Goal: Use online tool/utility: Utilize a website feature to perform a specific function

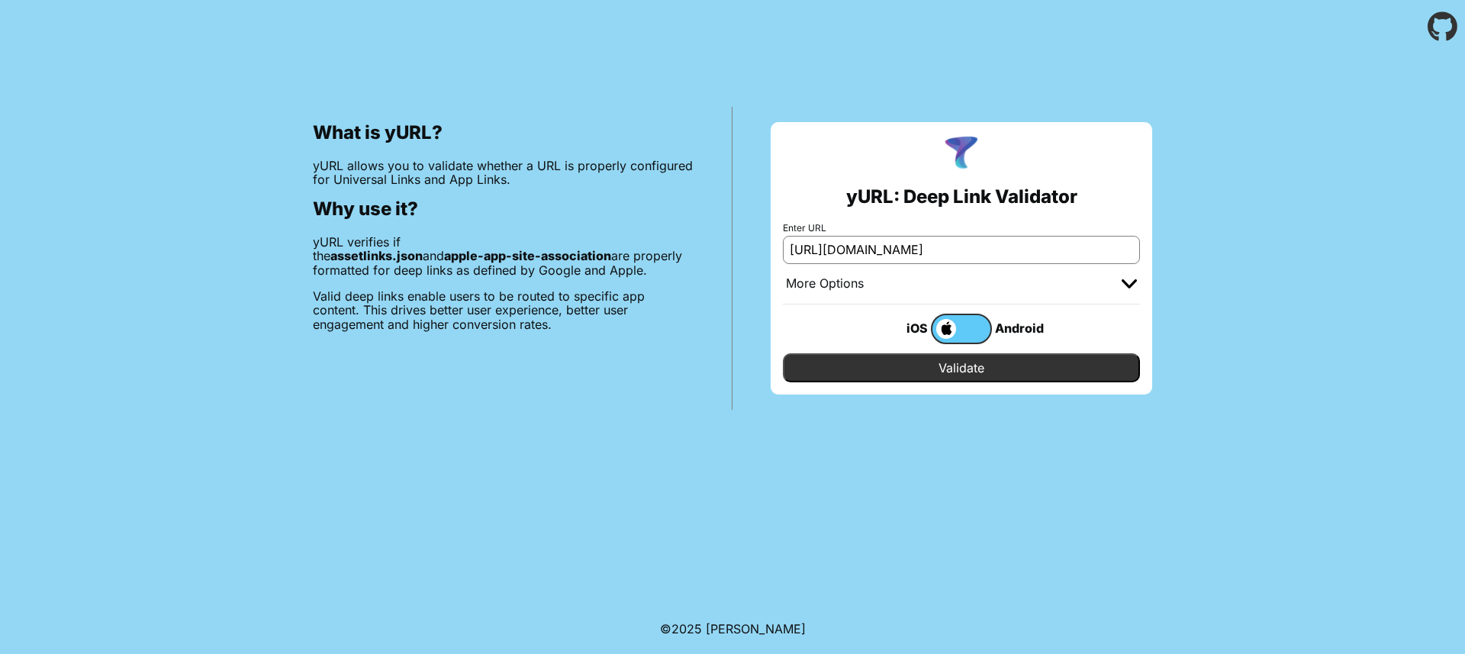
type input "[URL][DOMAIN_NAME]"
click at [1013, 362] on input "Validate" at bounding box center [961, 367] width 357 height 29
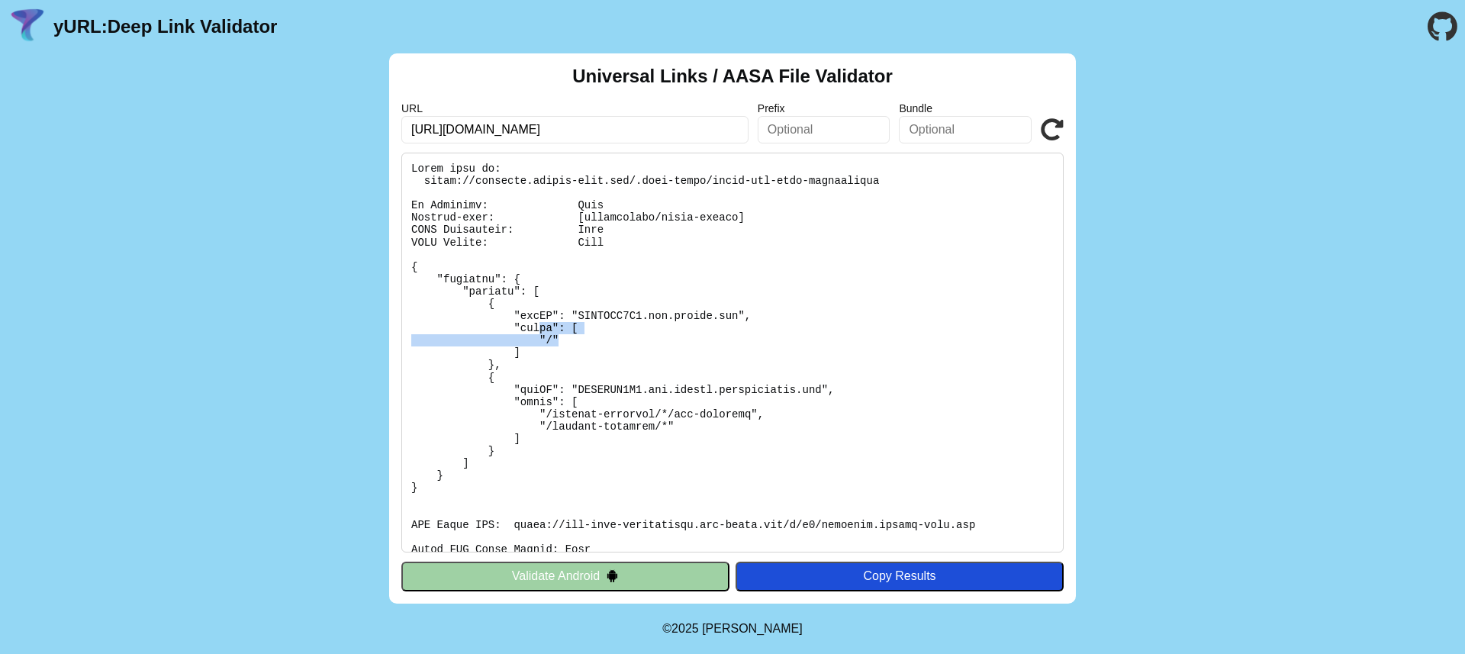
drag, startPoint x: 572, startPoint y: 343, endPoint x: 541, endPoint y: 334, distance: 32.4
click at [541, 334] on pre at bounding box center [732, 353] width 662 height 400
click at [559, 345] on pre at bounding box center [732, 353] width 662 height 400
click at [899, 573] on div "Copy Results" at bounding box center [899, 576] width 313 height 14
click at [854, 253] on pre at bounding box center [732, 353] width 662 height 400
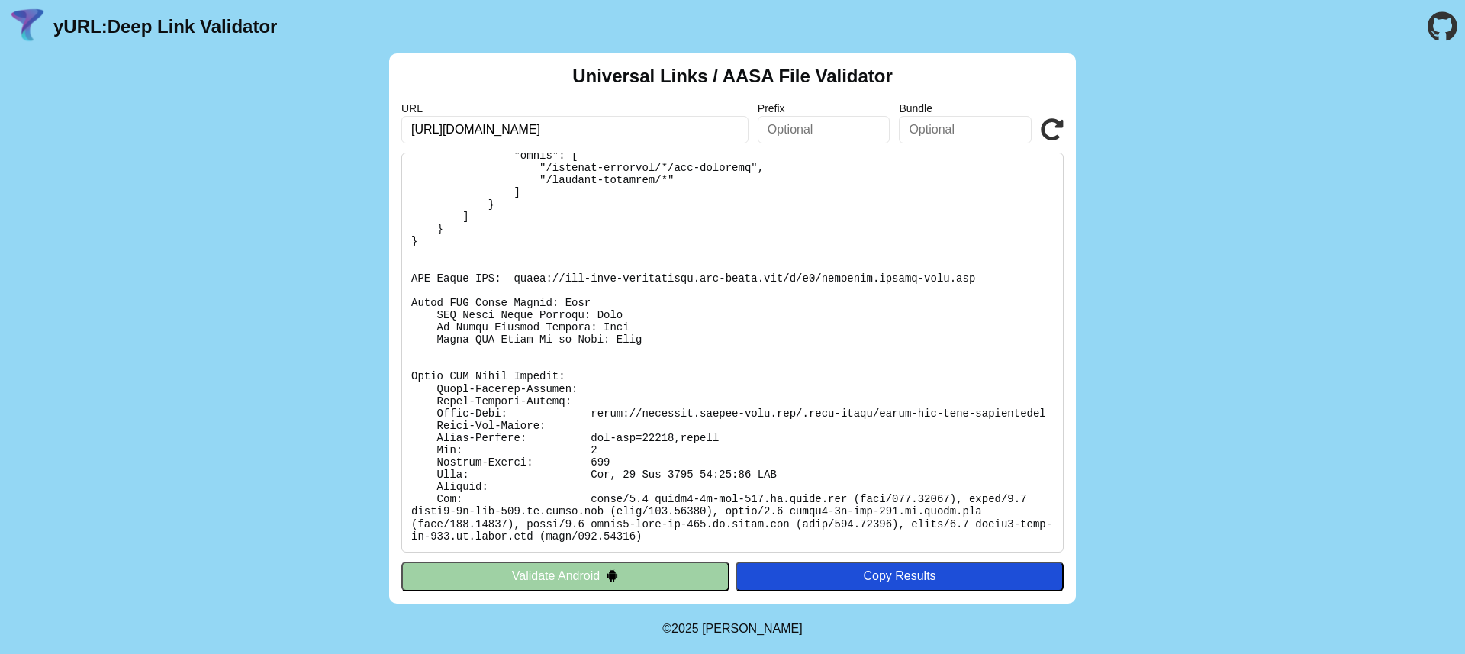
click at [740, 251] on pre at bounding box center [732, 353] width 662 height 400
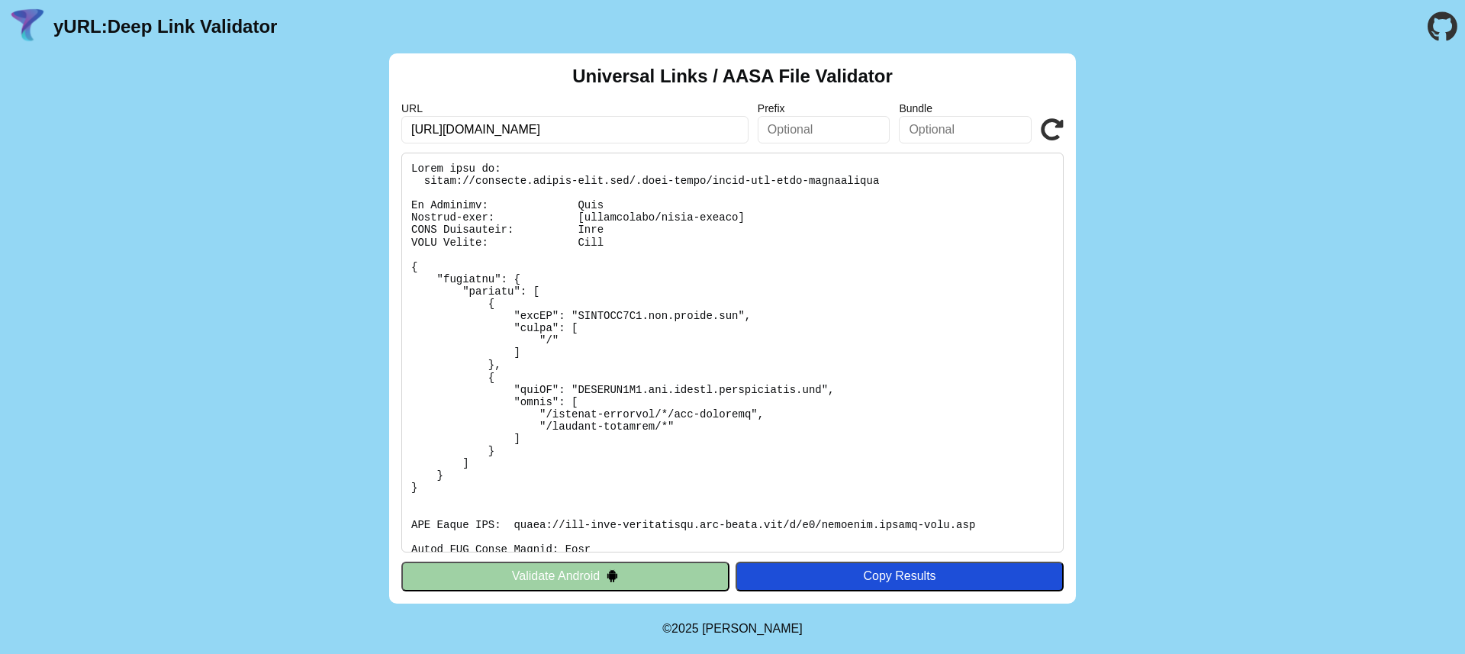
click at [658, 224] on pre at bounding box center [732, 353] width 662 height 400
click at [626, 279] on pre at bounding box center [732, 353] width 662 height 400
click at [577, 335] on pre at bounding box center [732, 353] width 662 height 400
click at [575, 343] on pre at bounding box center [732, 353] width 662 height 400
click at [574, 343] on pre at bounding box center [732, 353] width 662 height 400
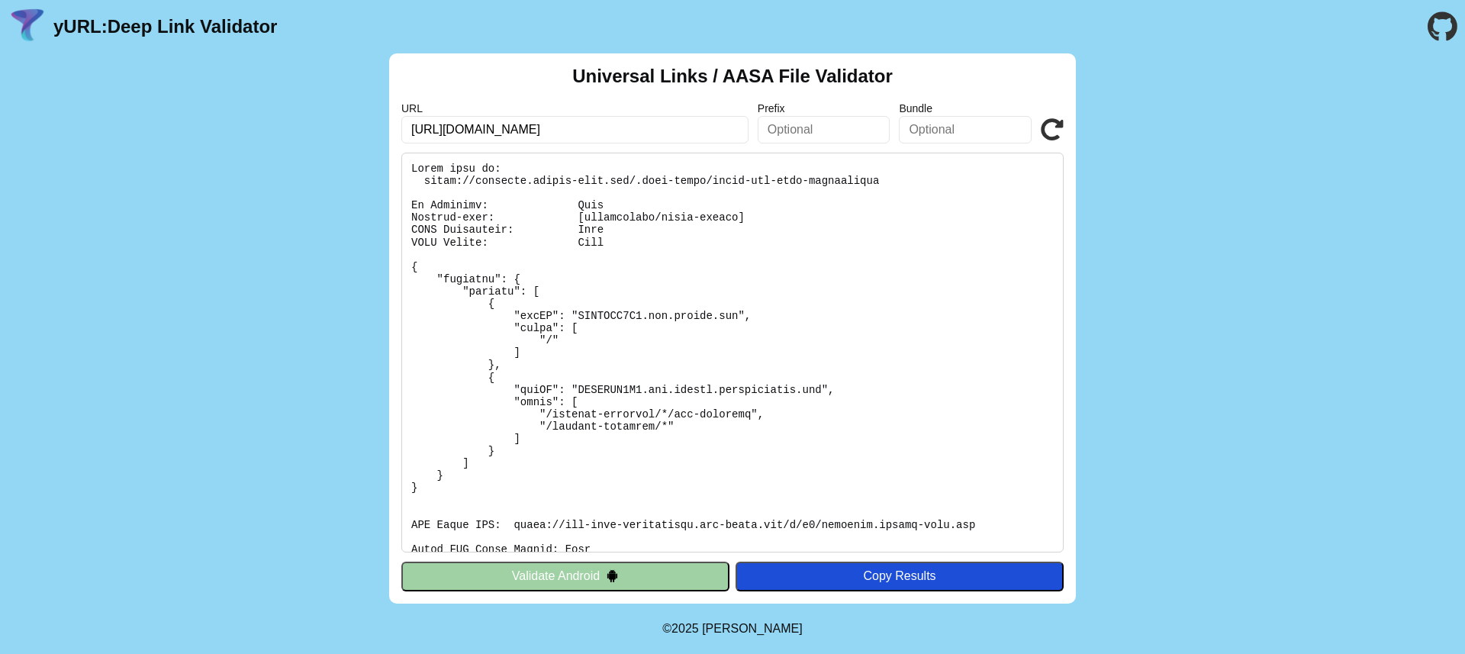
click at [585, 330] on pre at bounding box center [732, 353] width 662 height 400
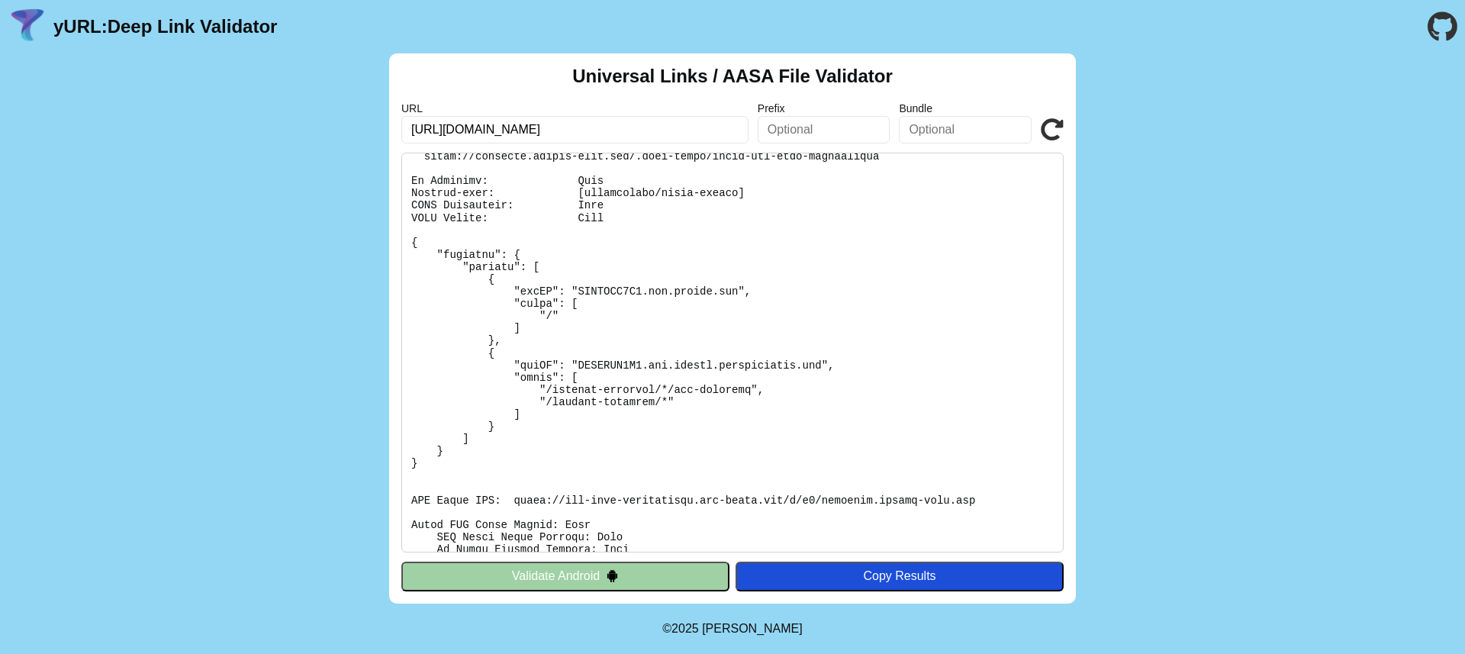
scroll to position [25, 0]
click at [596, 317] on pre at bounding box center [732, 353] width 662 height 400
click at [598, 315] on pre at bounding box center [732, 353] width 662 height 400
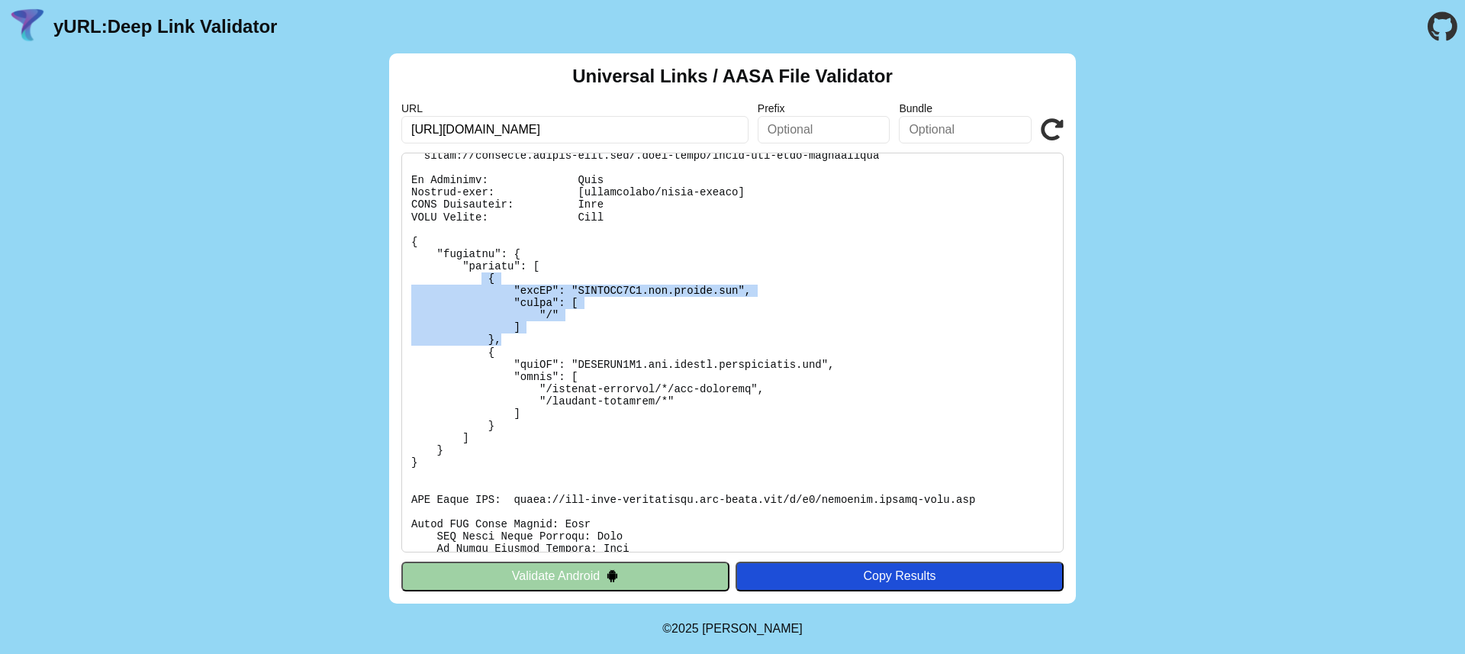
drag, startPoint x: 482, startPoint y: 278, endPoint x: 536, endPoint y: 337, distance: 80.0
click at [536, 337] on pre at bounding box center [732, 353] width 662 height 400
copy pre "{ "appID": "GHHNRLL6F3.com.beneat.ios", "paths": [ "/" ] },"
click at [503, 299] on pre at bounding box center [732, 353] width 662 height 400
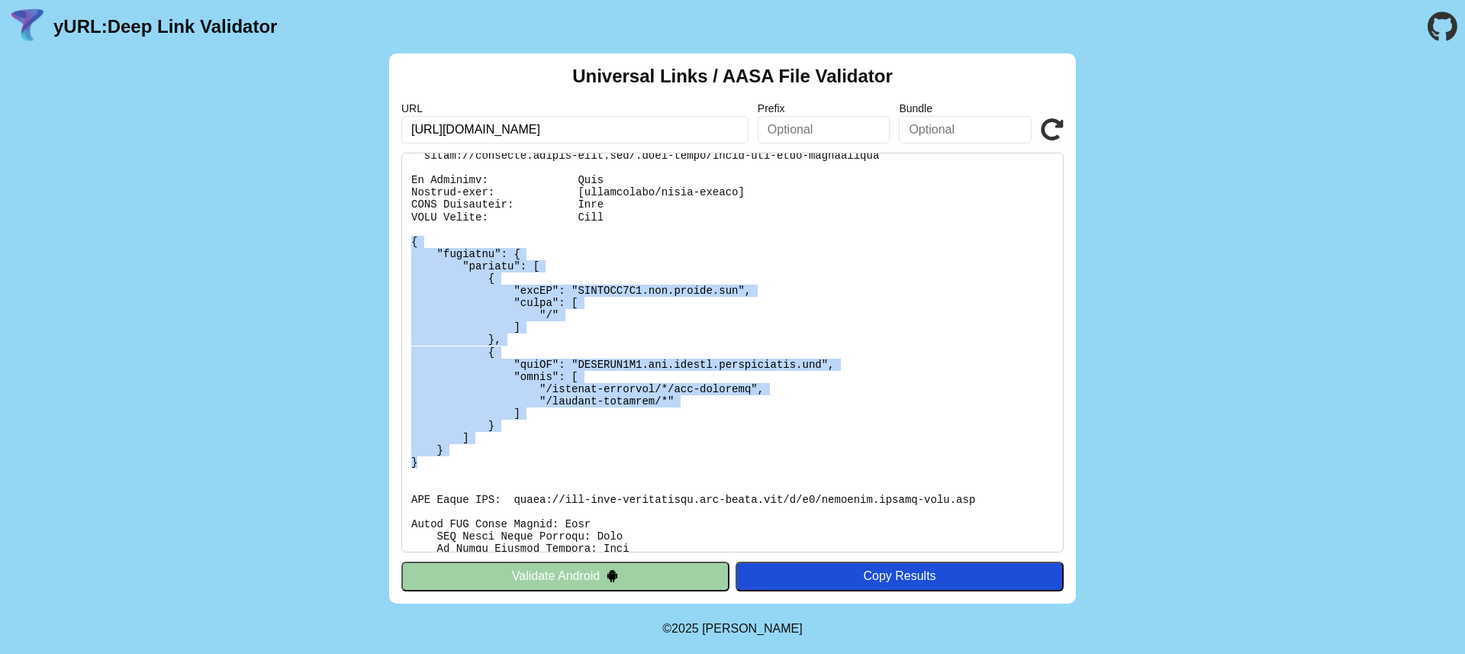
drag, startPoint x: 411, startPoint y: 244, endPoint x: 468, endPoint y: 462, distance: 225.4
click at [468, 462] on pre at bounding box center [732, 353] width 662 height 400
copy pre "{ "applinks": { "details": [ { "appID": "GHHNRLL6F3.com.beneat.ios", "paths": […"
click at [1041, 130] on icon at bounding box center [1052, 129] width 23 height 23
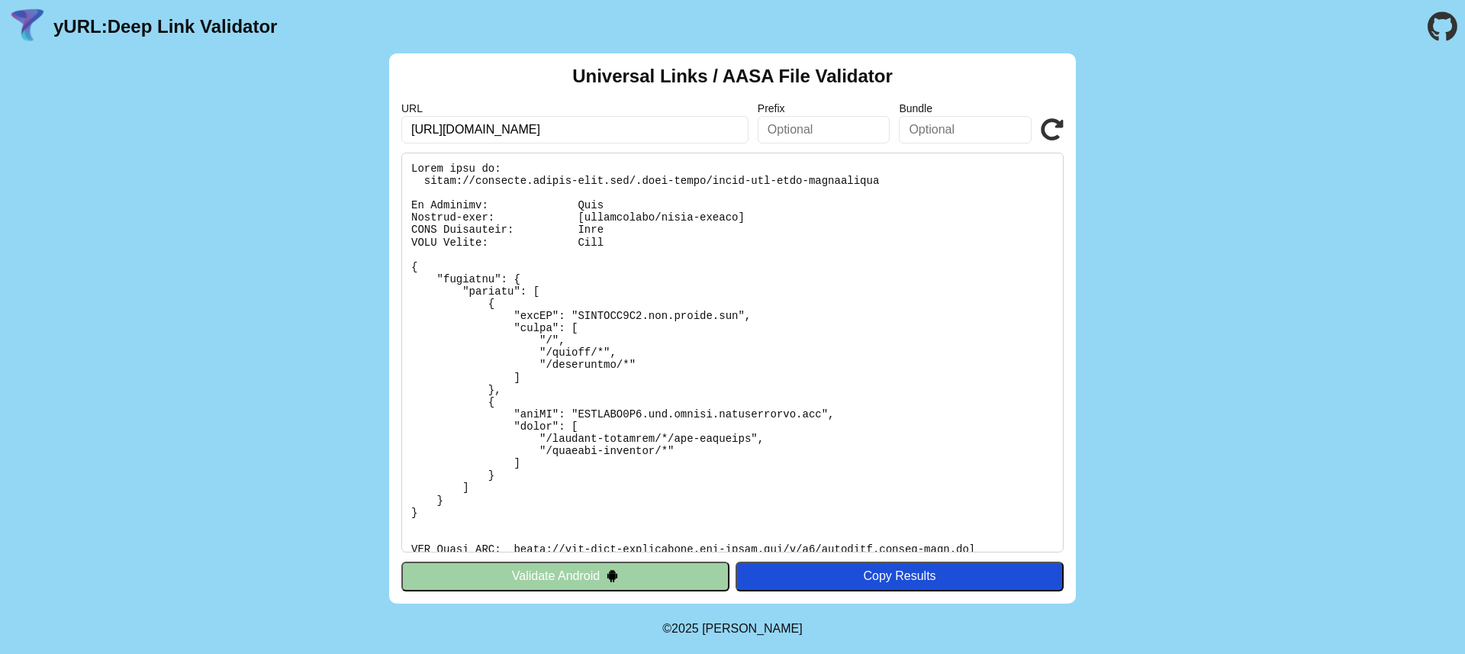
click at [752, 181] on pre at bounding box center [732, 353] width 662 height 400
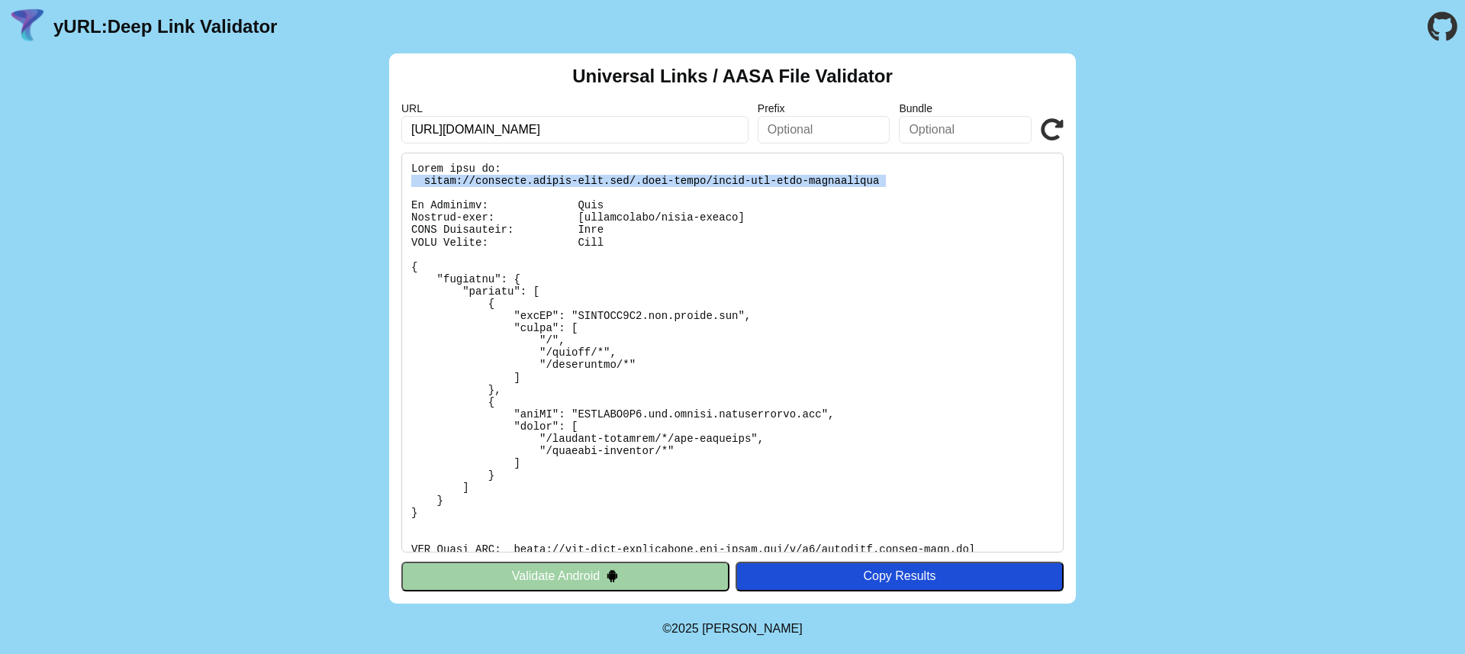
click at [752, 181] on pre at bounding box center [732, 353] width 662 height 400
copy pre "https://customer.beneat-test.com/.well-known/apple-app-site-association"
click at [1050, 125] on icon at bounding box center [1052, 129] width 23 height 23
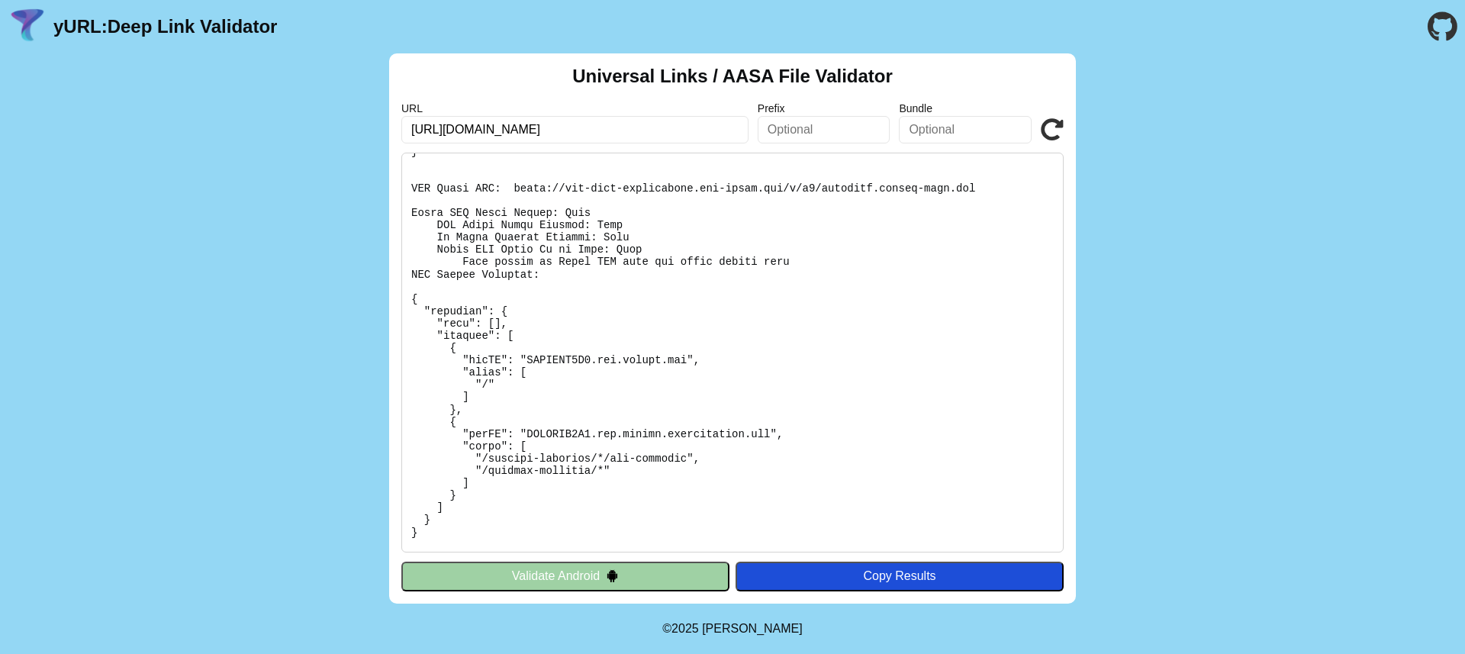
scroll to position [385, 0]
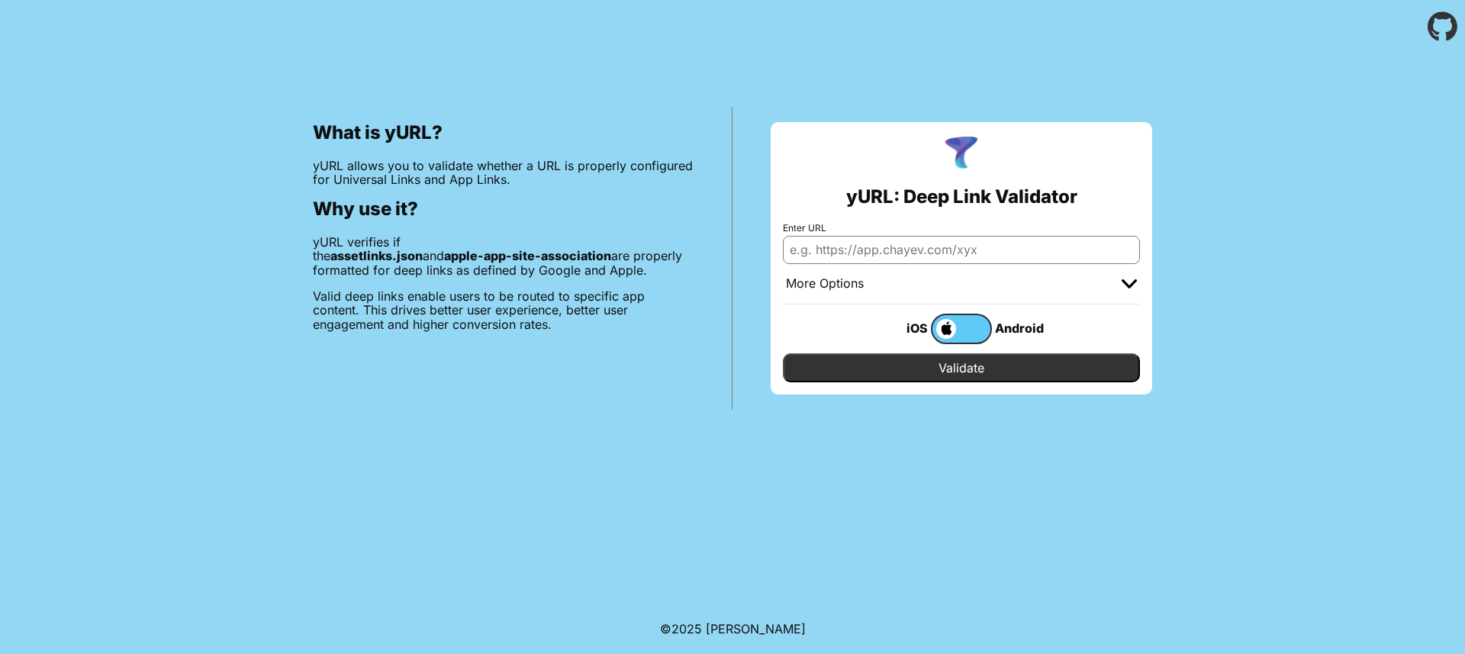
click at [967, 244] on input "Enter URL" at bounding box center [961, 249] width 357 height 27
paste input "[URL][DOMAIN_NAME][DOMAIN_NAME]"
type input "https://app-site-association.cdn-apple.com/a/v1/yourdomain.com"
click at [1036, 358] on input "Validate" at bounding box center [961, 367] width 357 height 29
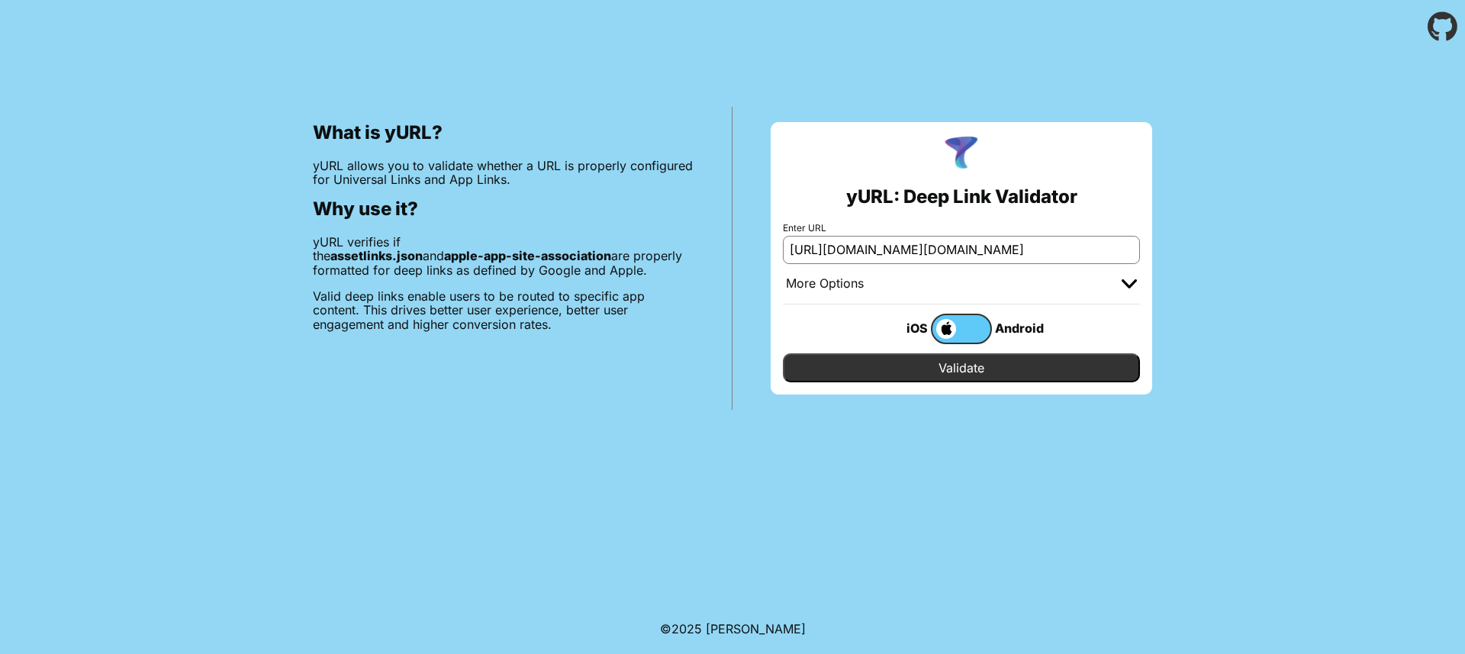
scroll to position [0, 0]
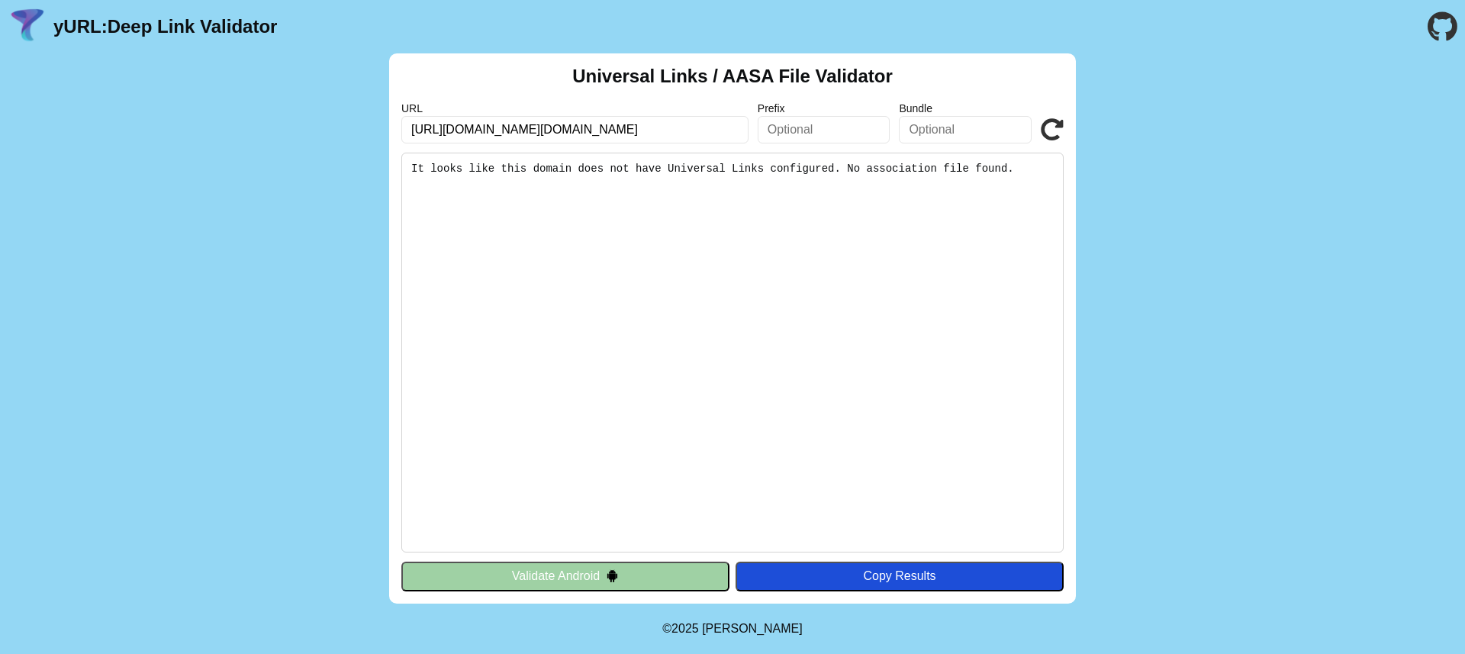
click at [650, 286] on pre "It looks like this domain does not have Universal Links configured. No associat…" at bounding box center [732, 353] width 662 height 400
click at [582, 136] on input "[URL][DOMAIN_NAME][DOMAIN_NAME]" at bounding box center [574, 129] width 347 height 27
paste input "[DOMAIN_NAME][URL]"
type input "[URL][DOMAIN_NAME]"
click at [1058, 124] on icon at bounding box center [1052, 129] width 23 height 23
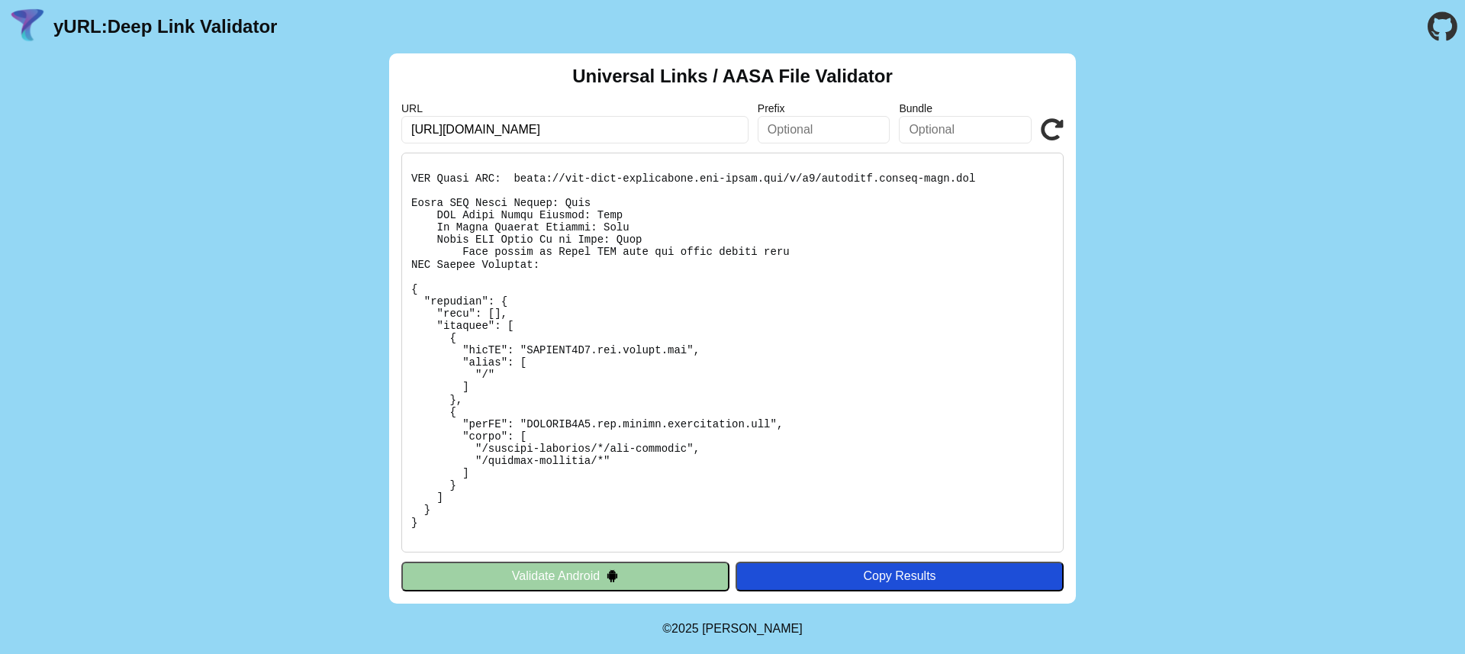
scroll to position [369, 0]
drag, startPoint x: 513, startPoint y: 182, endPoint x: 975, endPoint y: 176, distance: 462.5
click at [975, 176] on pre at bounding box center [732, 353] width 662 height 400
copy pre "[URL][DOMAIN_NAME][DOMAIN_NAME]"
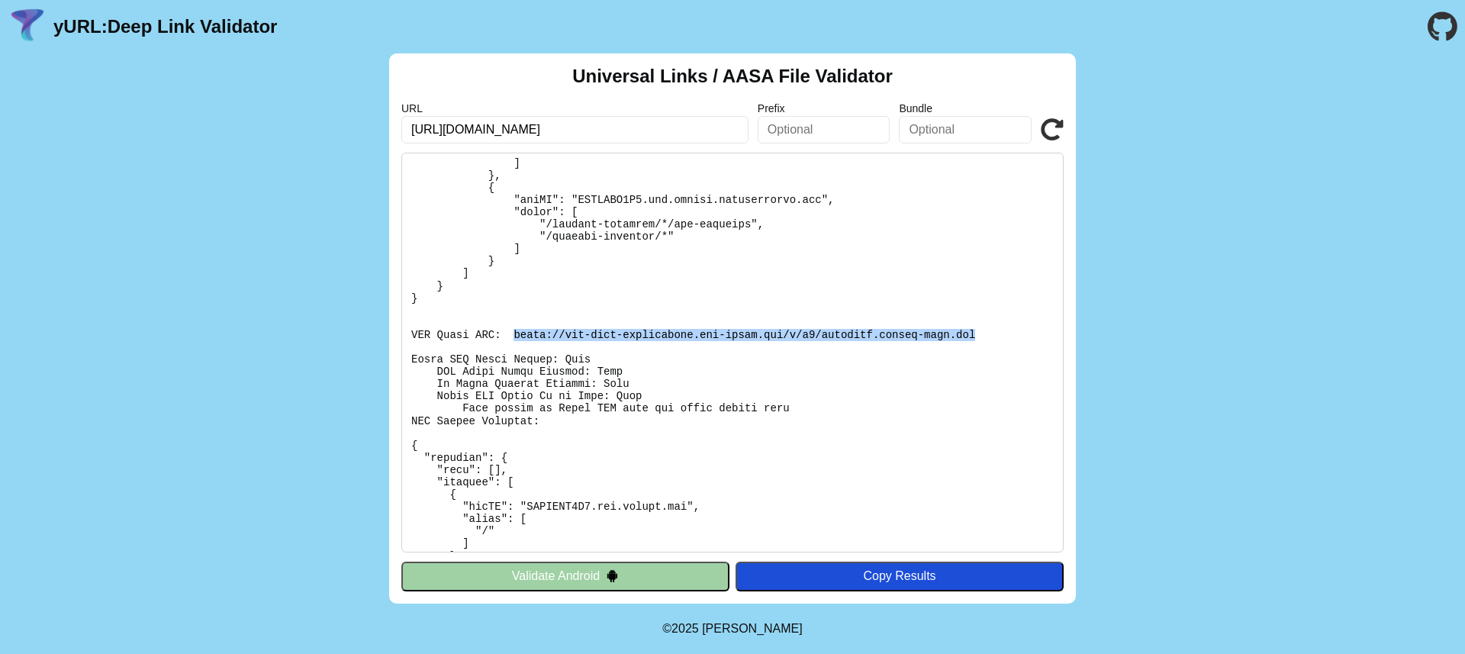
scroll to position [0, 0]
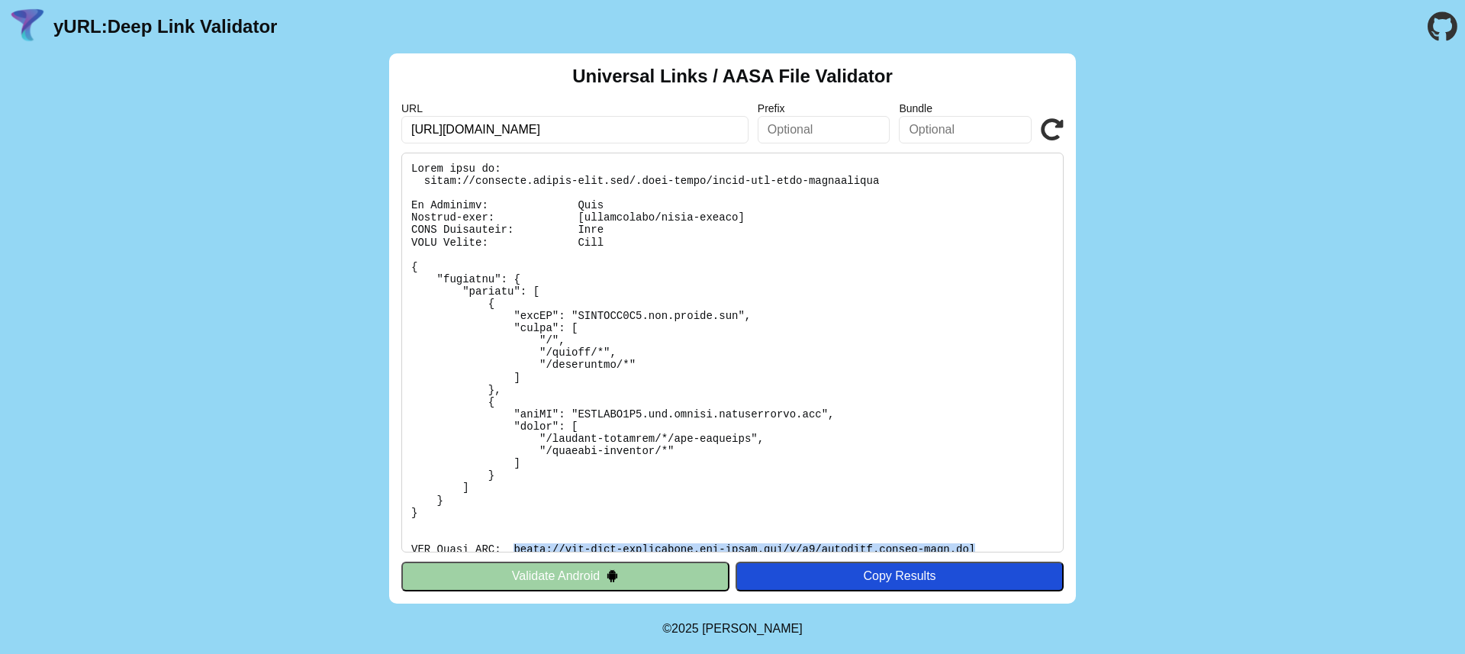
click at [654, 588] on button "Validate Android" at bounding box center [565, 576] width 328 height 29
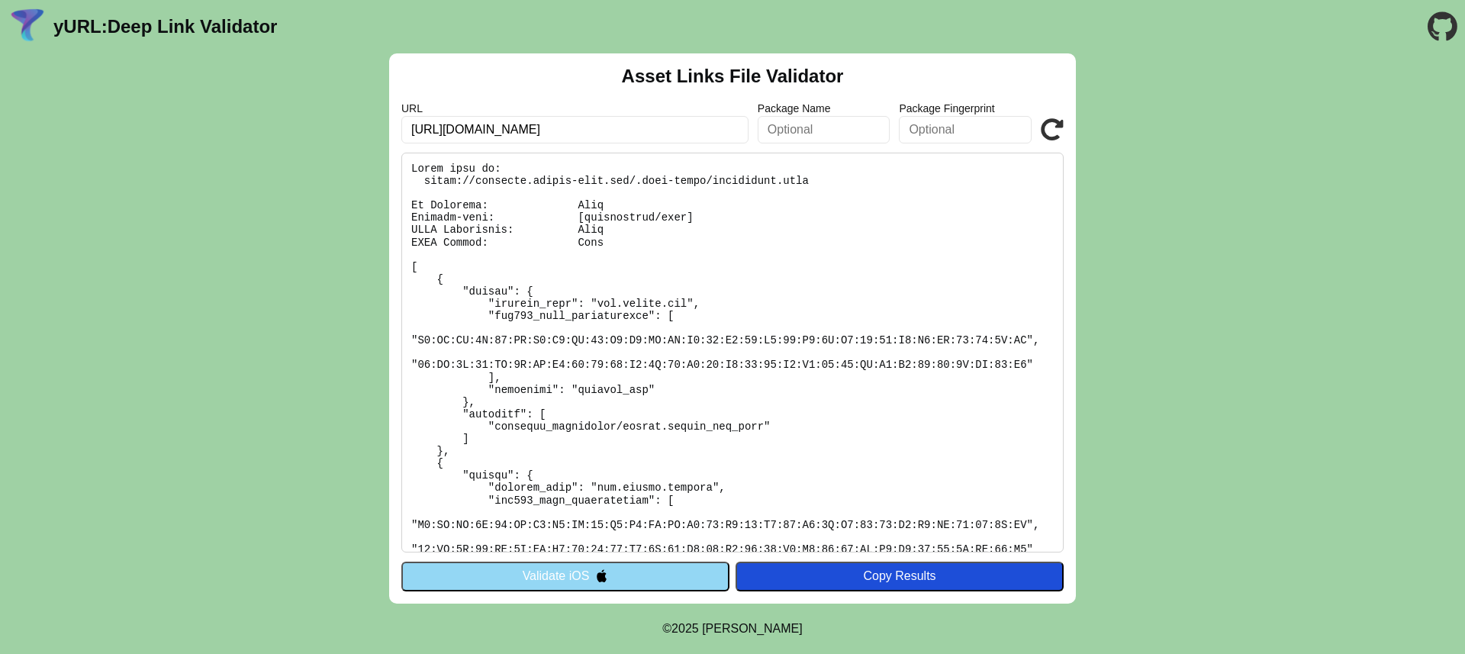
click at [1058, 124] on icon at bounding box center [1052, 129] width 23 height 23
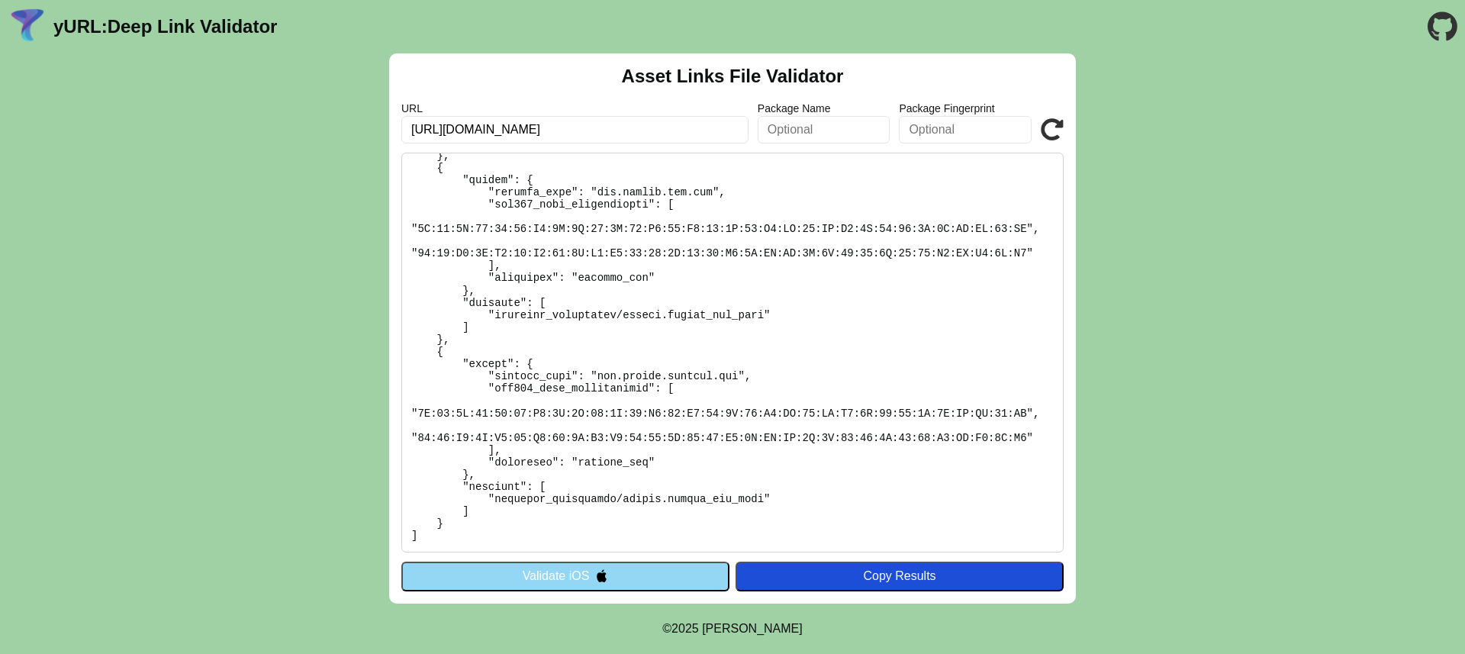
click at [629, 575] on button "Validate iOS" at bounding box center [565, 576] width 328 height 29
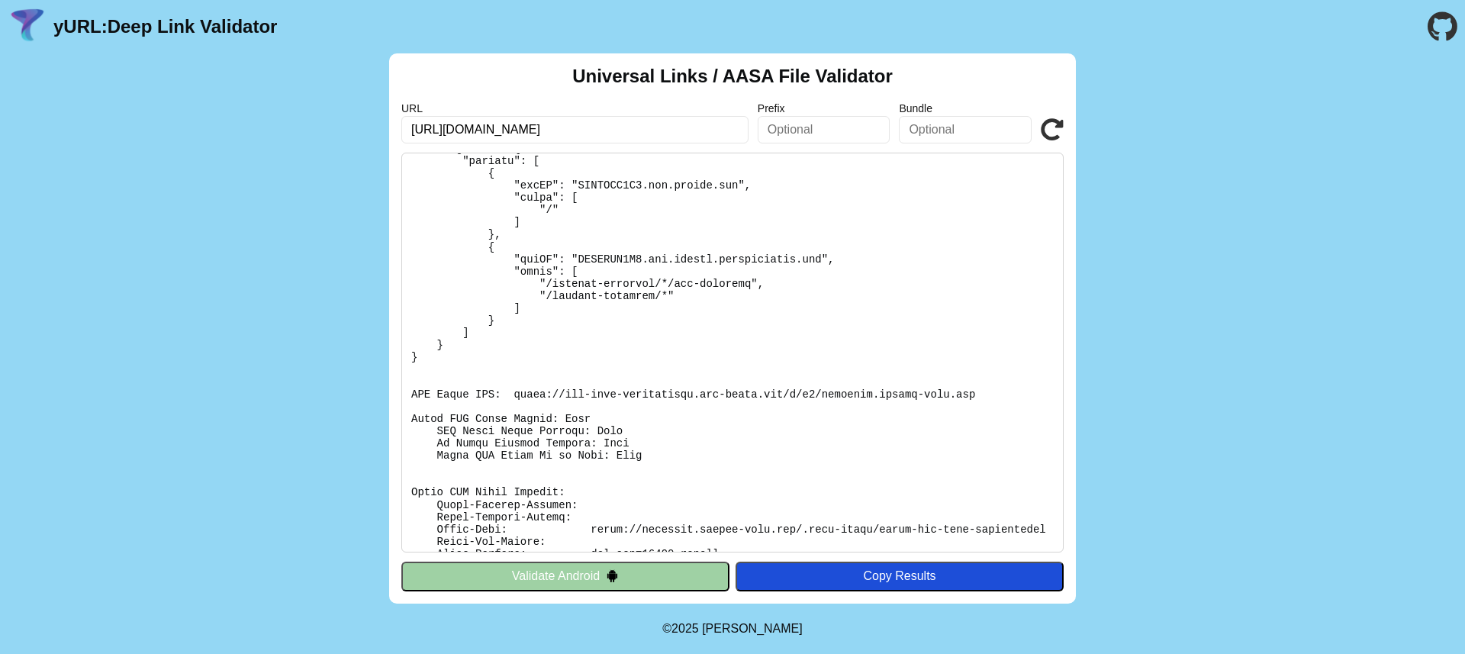
scroll to position [259, 0]
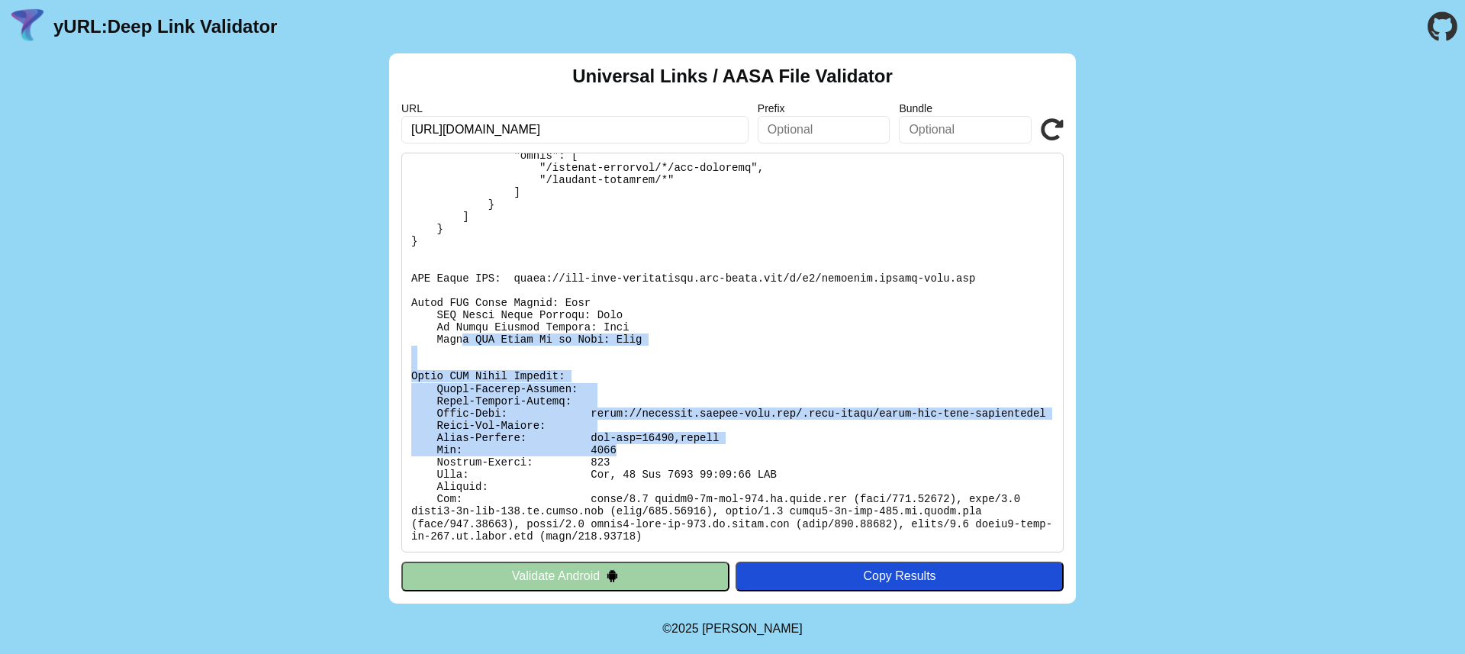
drag, startPoint x: 461, startPoint y: 325, endPoint x: 672, endPoint y: 456, distance: 248.2
click at [672, 456] on pre at bounding box center [732, 353] width 662 height 400
click at [779, 368] on pre at bounding box center [732, 353] width 662 height 400
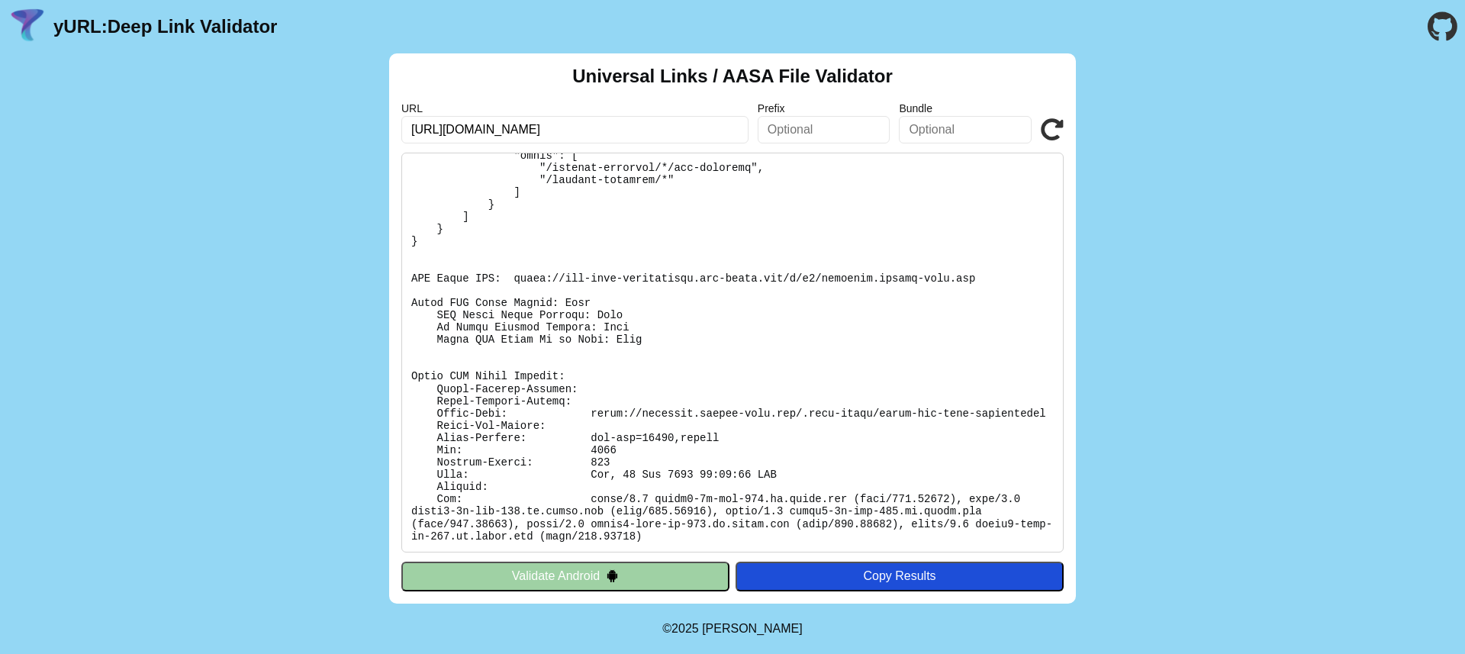
click at [777, 353] on pre at bounding box center [732, 353] width 662 height 400
copy body "yURL: Deep Link Validator Universal Links / AASA File Validator URL Prefix Bund…"
click at [830, 475] on pre at bounding box center [732, 353] width 662 height 400
click at [874, 572] on div "Copy Results" at bounding box center [899, 576] width 313 height 14
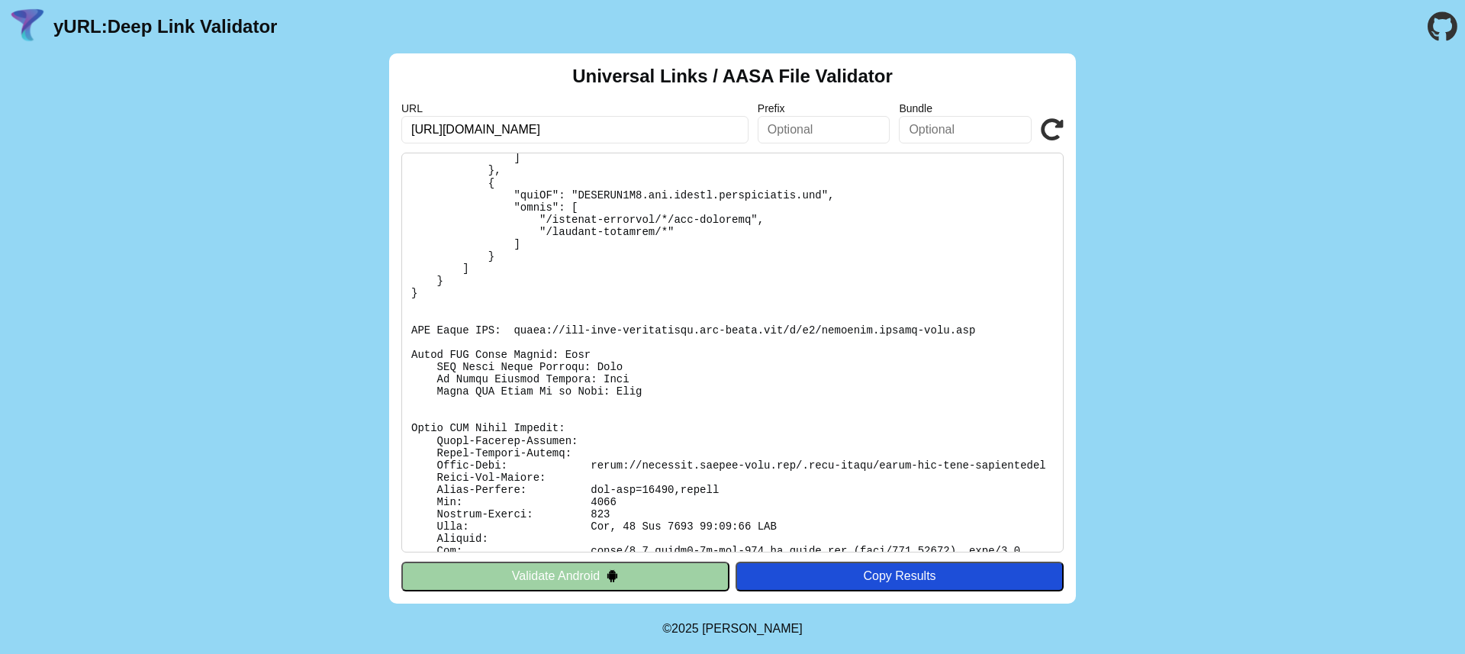
scroll to position [0, 0]
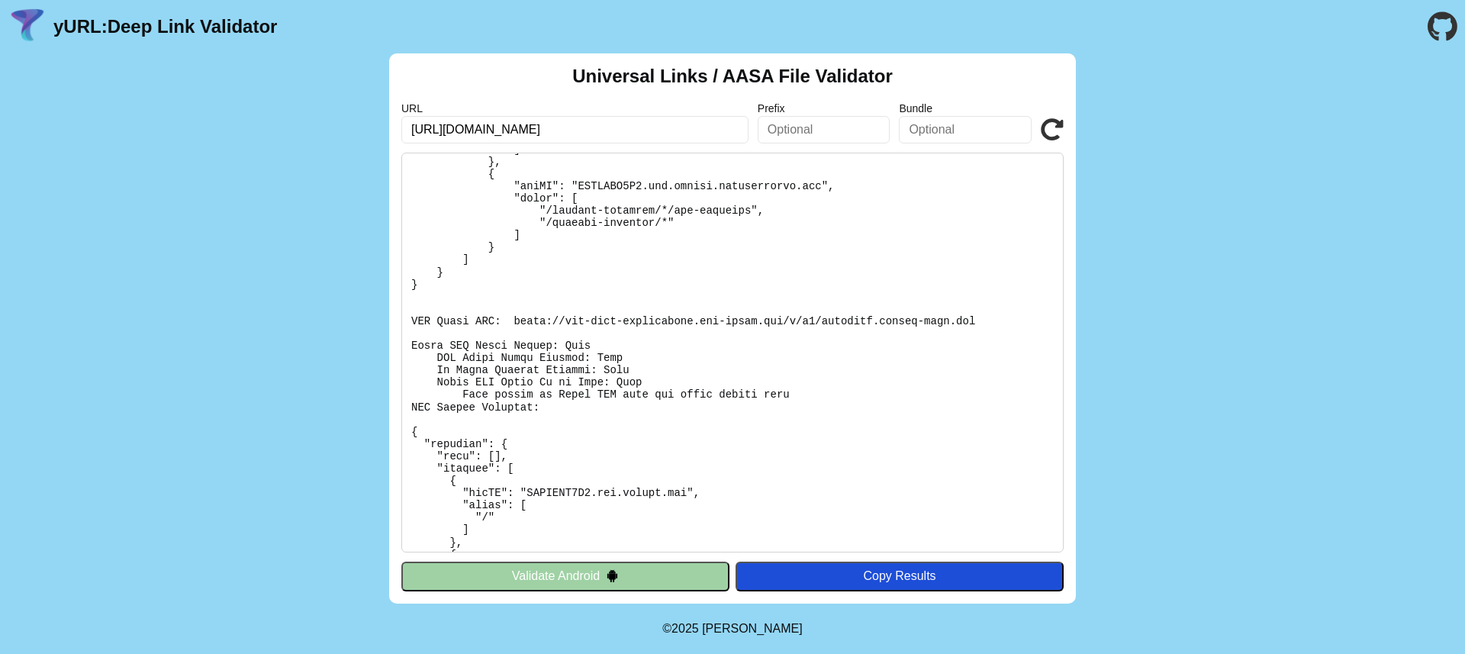
scroll to position [237, 0]
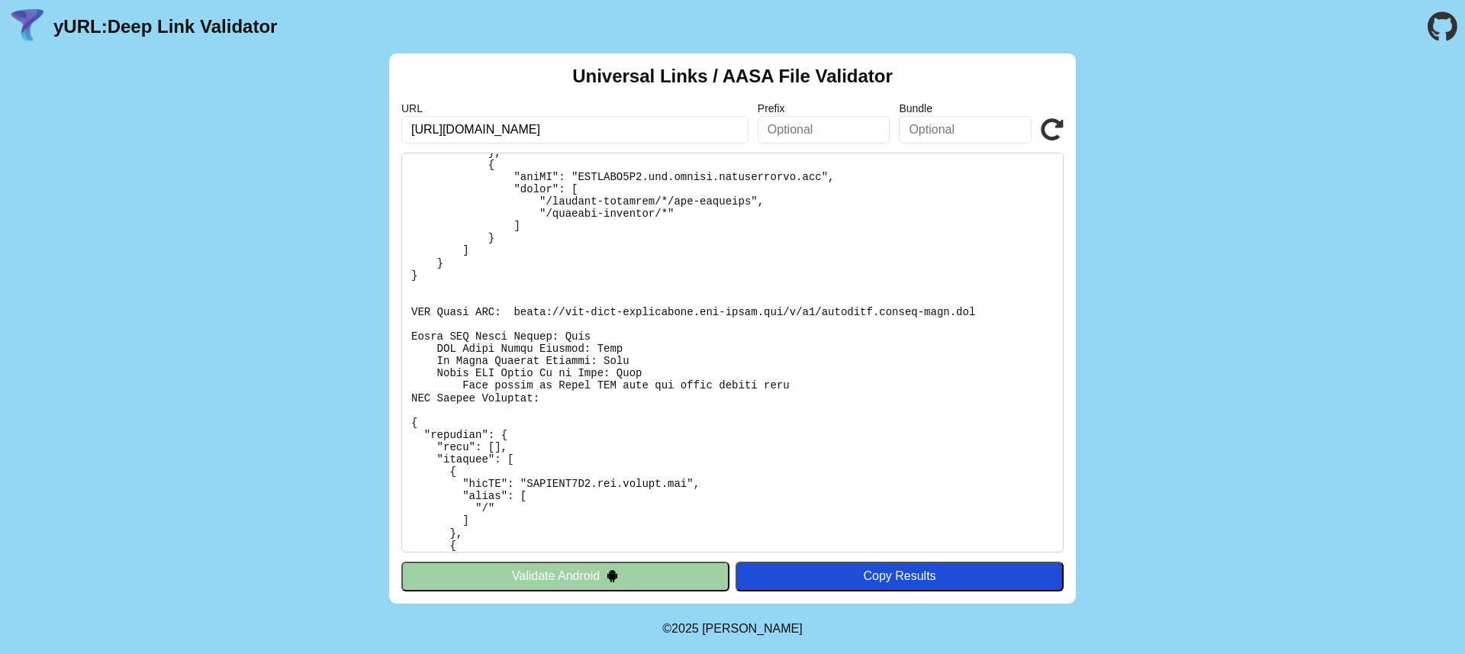
click at [875, 312] on pre at bounding box center [732, 353] width 662 height 400
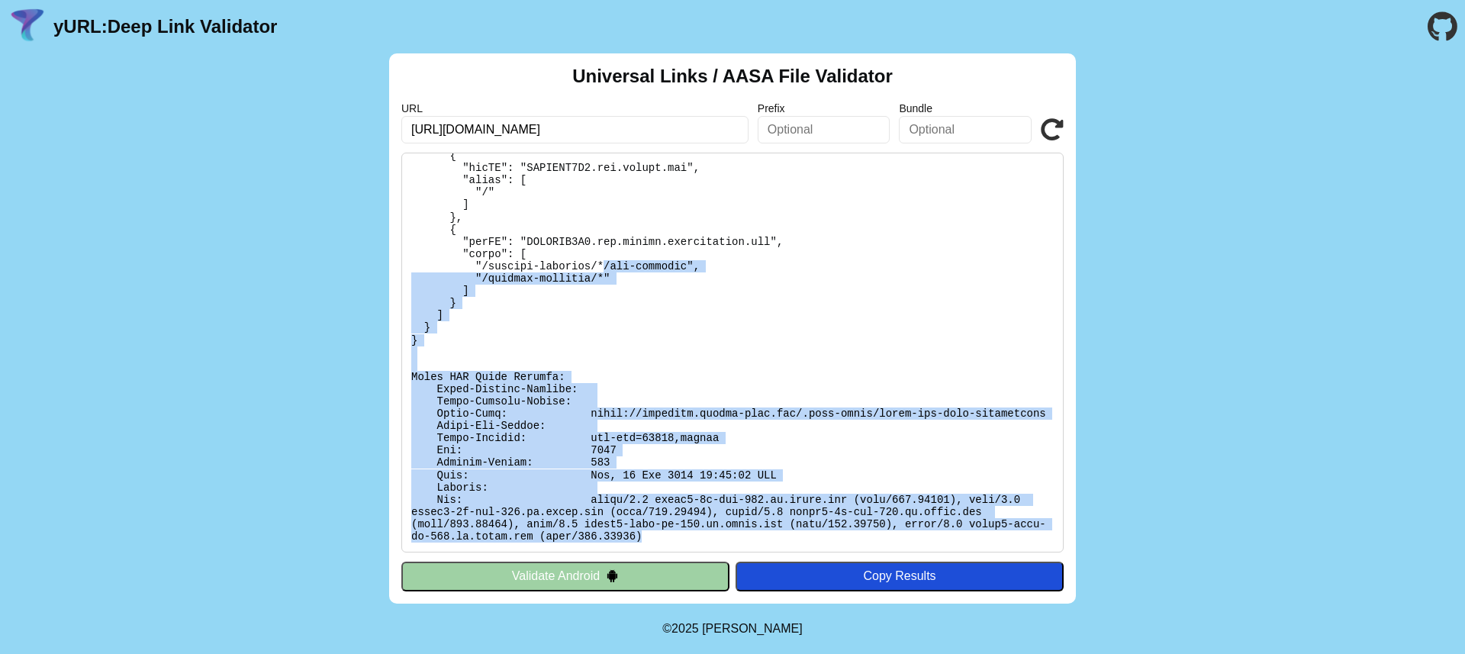
drag, startPoint x: 712, startPoint y: 543, endPoint x: 602, endPoint y: 241, distance: 320.8
click at [602, 245] on pre at bounding box center [732, 353] width 662 height 400
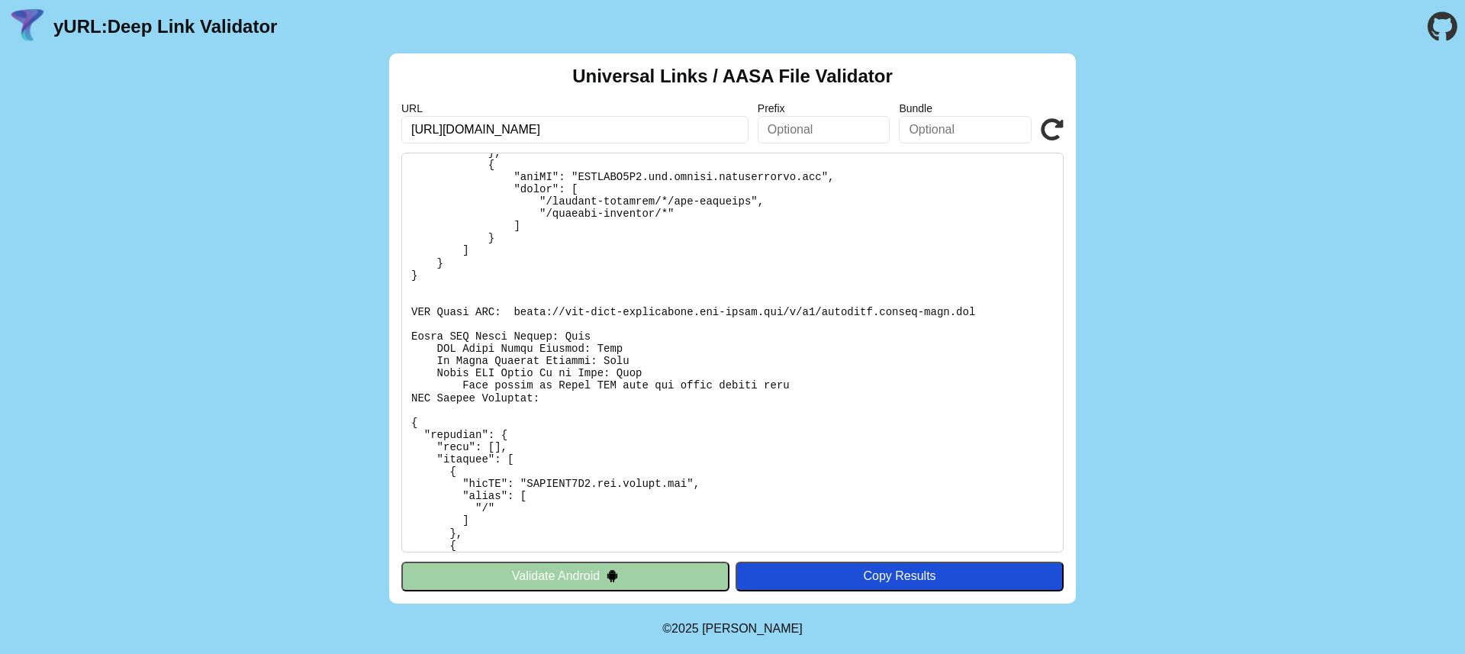
scroll to position [0, 0]
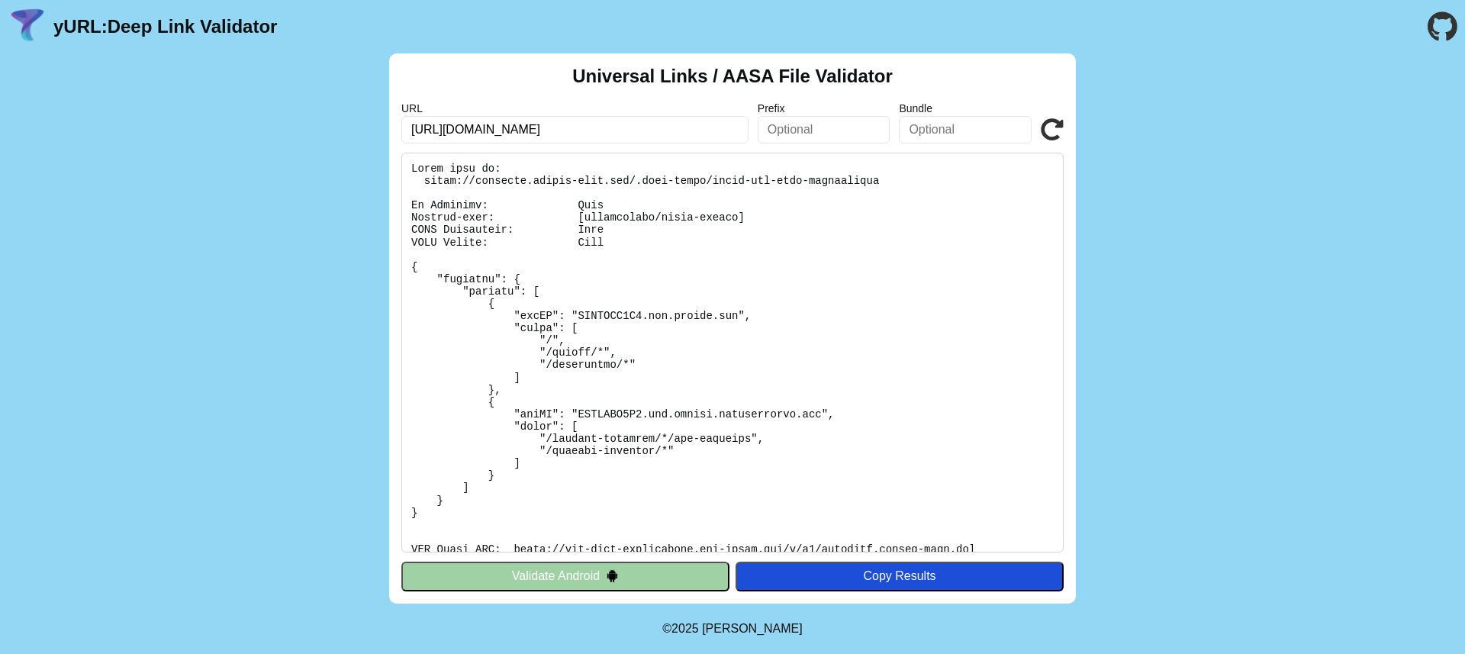
click at [577, 259] on pre at bounding box center [732, 353] width 662 height 400
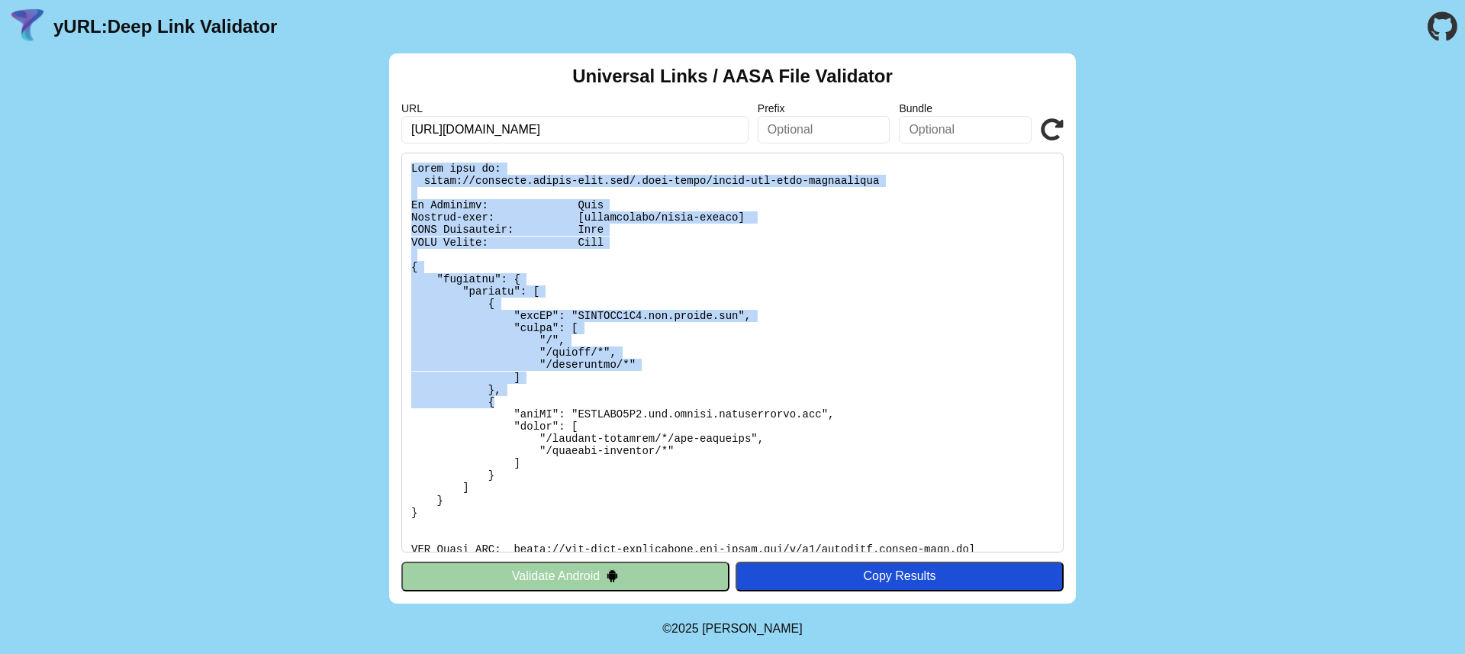
drag, startPoint x: 414, startPoint y: 170, endPoint x: 648, endPoint y: 410, distance: 335.1
click at [642, 404] on pre at bounding box center [732, 353] width 662 height 400
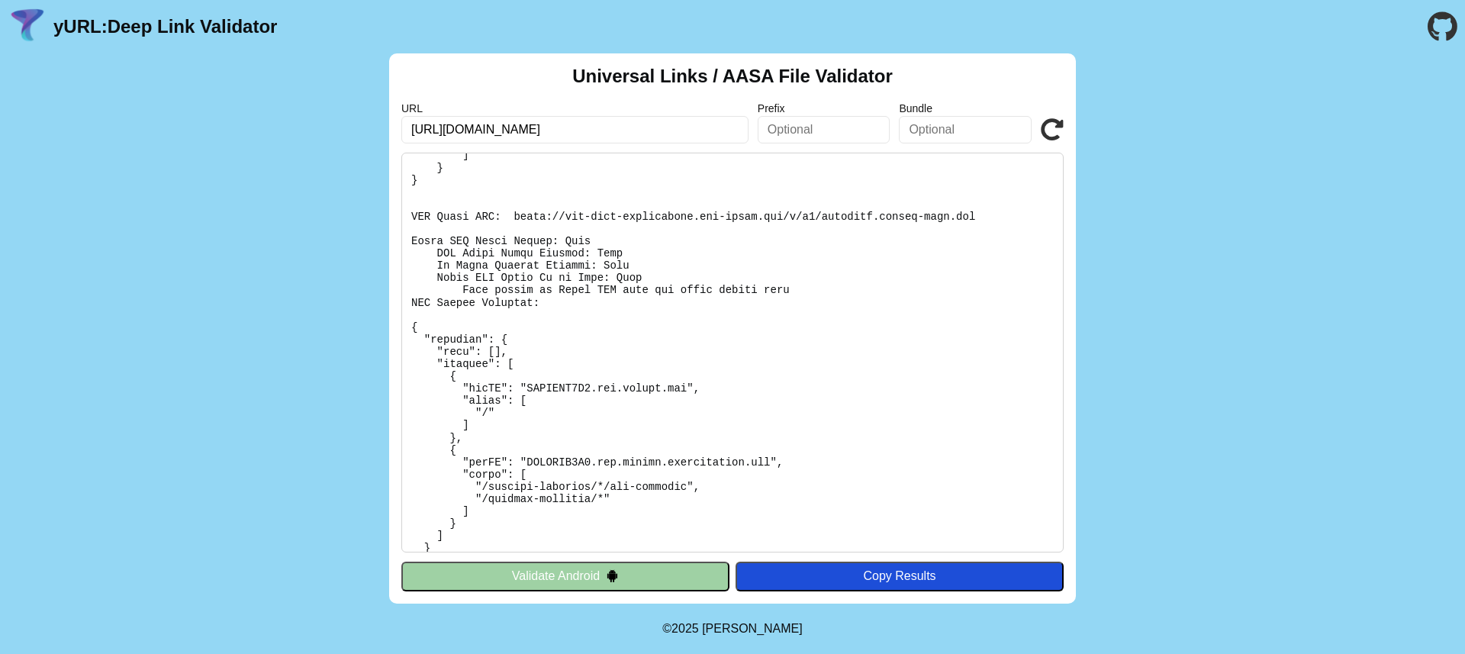
scroll to position [565, 0]
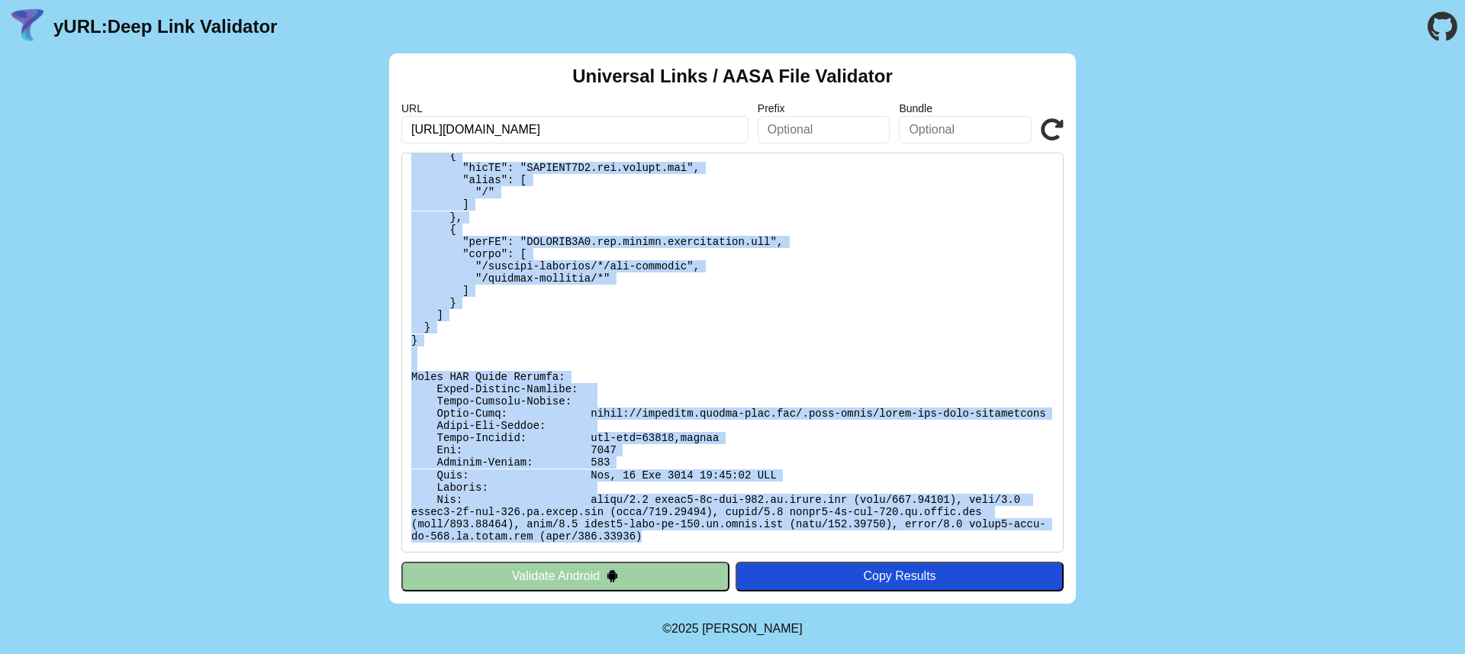
click at [691, 537] on pre at bounding box center [732, 353] width 662 height 400
copy pre "Found file at: https://customer.beneat-test.com/.well-known/apple-app-site-asso…"
click at [1054, 122] on icon at bounding box center [1052, 129] width 23 height 23
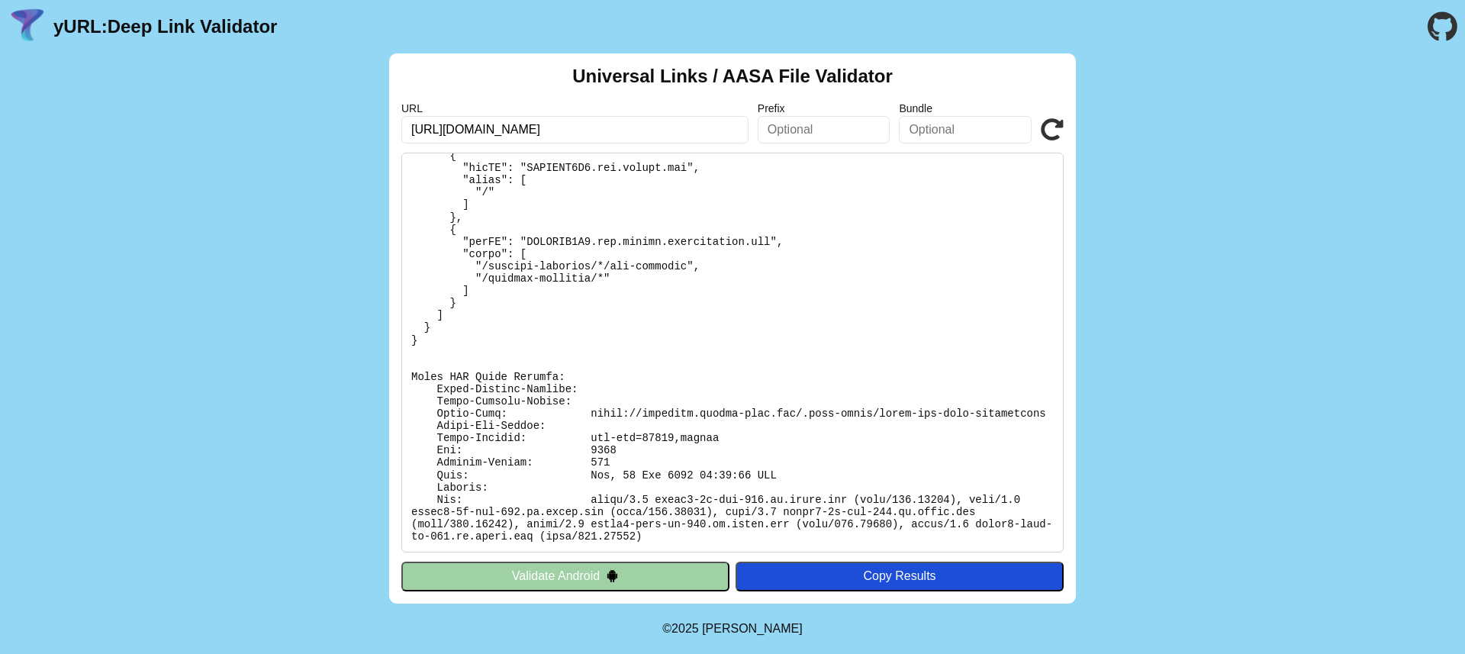
scroll to position [565, 0]
click at [655, 569] on button "Validate Android" at bounding box center [565, 576] width 328 height 29
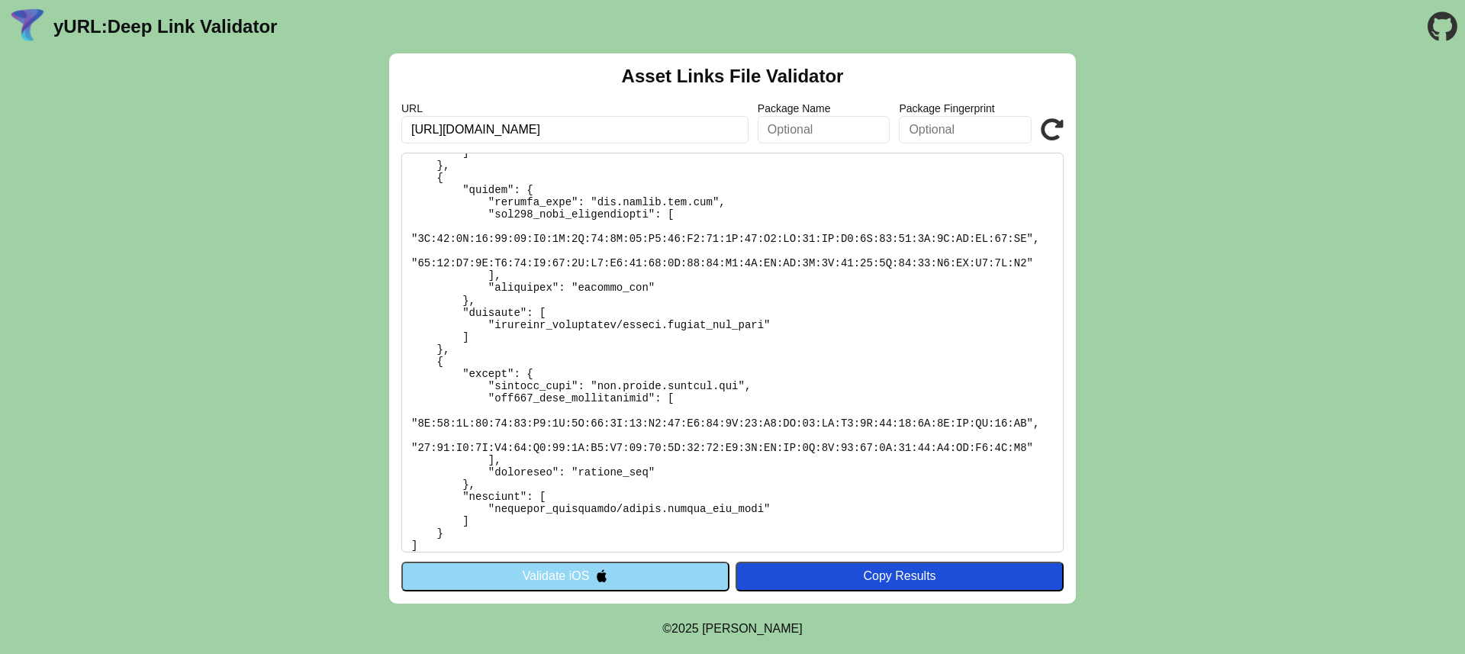
scroll to position [480, 0]
